Goal: Navigation & Orientation: Find specific page/section

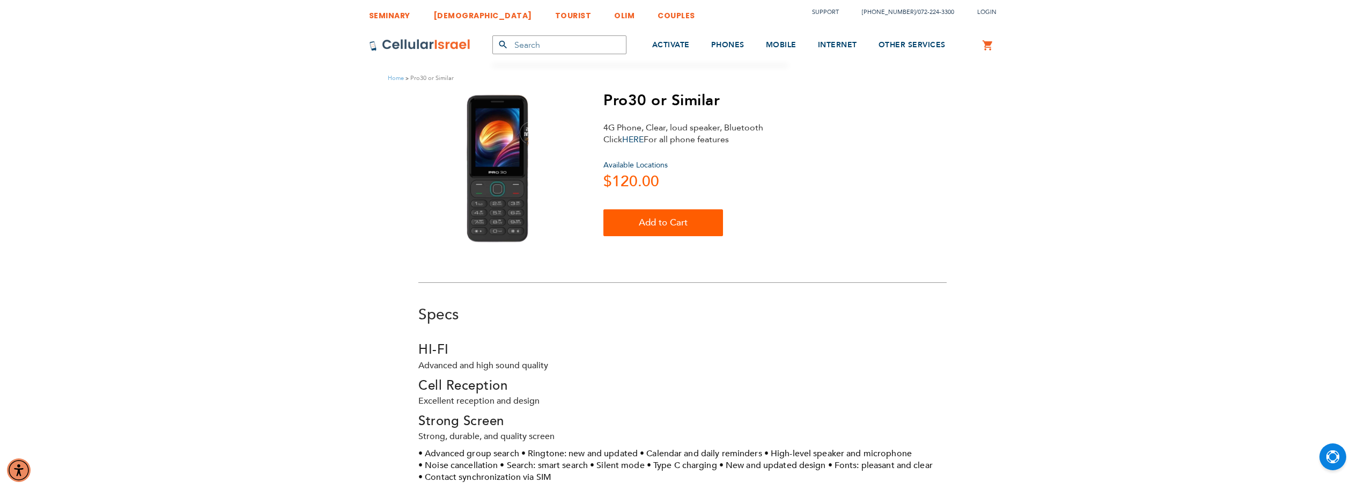
click at [499, 204] on img at bounding box center [496, 169] width 65 height 156
click at [505, 186] on img at bounding box center [496, 169] width 65 height 156
click at [487, 99] on img at bounding box center [496, 169] width 65 height 156
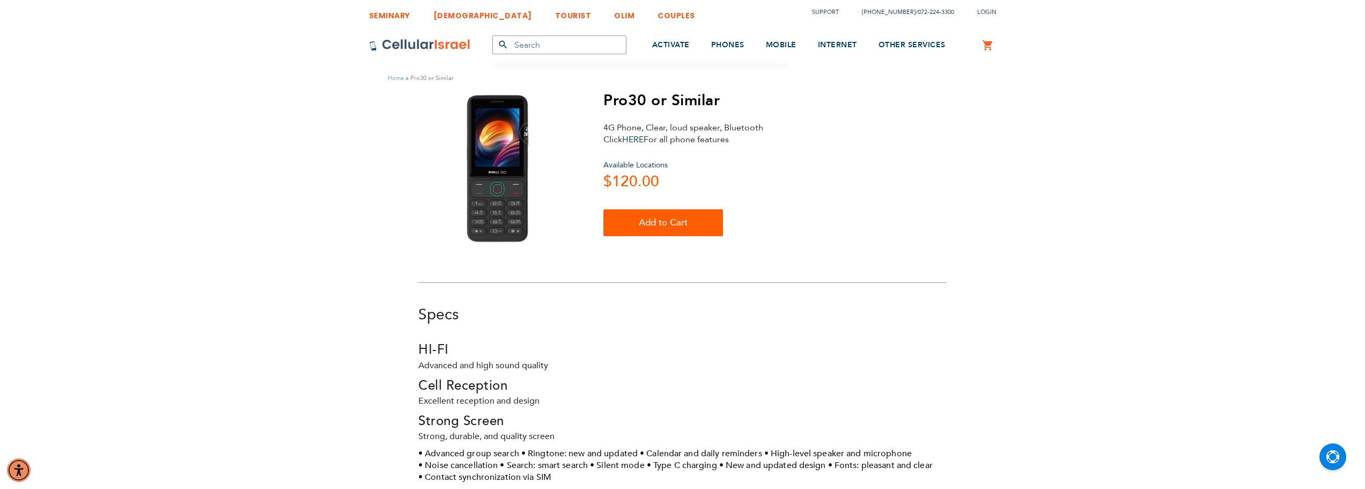
click at [512, 182] on img at bounding box center [496, 169] width 65 height 156
drag, startPoint x: 511, startPoint y: 181, endPoint x: 453, endPoint y: 133, distance: 75.4
click at [453, 133] on div at bounding box center [496, 169] width 156 height 156
click at [640, 139] on link "HERE" at bounding box center [632, 140] width 21 height 12
